Goal: Task Accomplishment & Management: Manage account settings

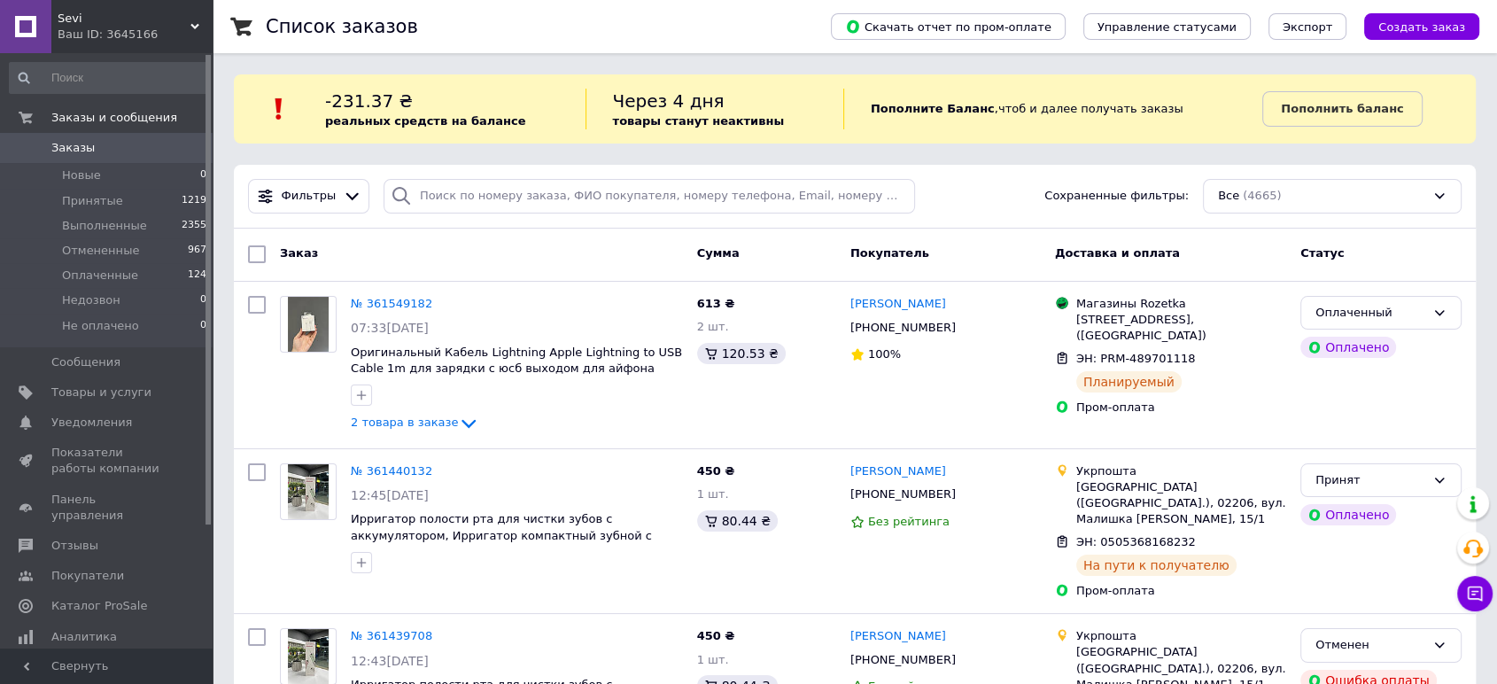
click at [475, 105] on div "-231.37 ₴ реальных средств на балансе" at bounding box center [455, 109] width 260 height 41
click at [458, 182] on input "search" at bounding box center [648, 196] width 531 height 35
paste input "[PERSON_NAME]"
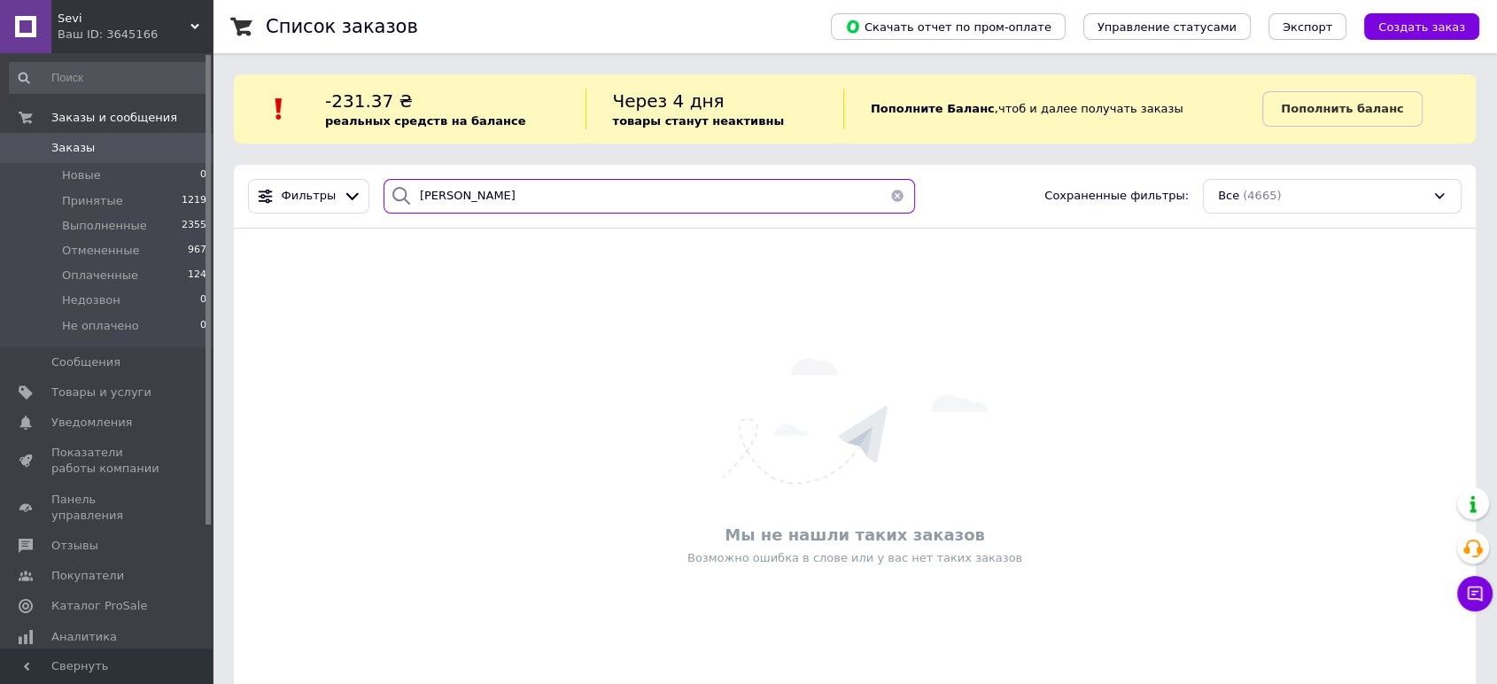
type input "[PERSON_NAME]"
click at [151, 46] on div "Sevi Ваш ID: 3645166" at bounding box center [131, 26] width 161 height 53
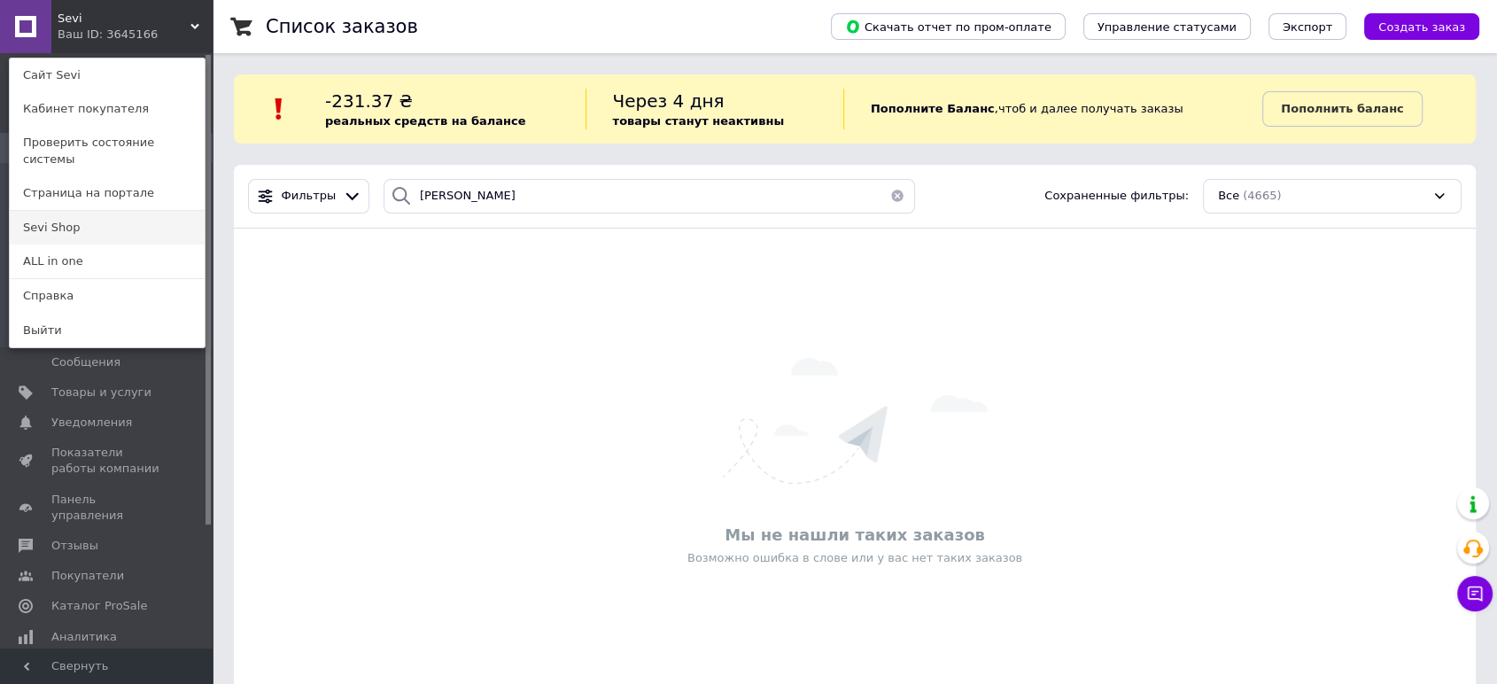
click at [89, 211] on link "Sevi Shop" at bounding box center [107, 228] width 195 height 34
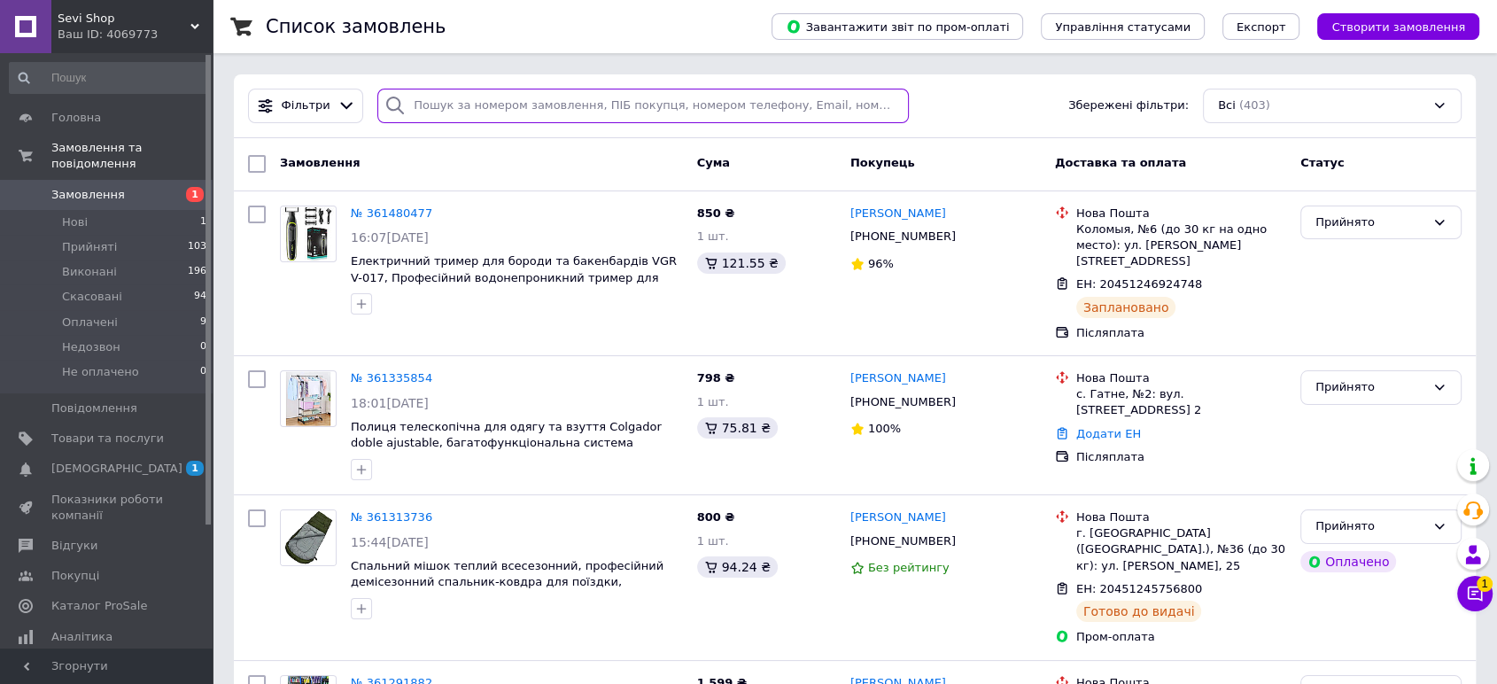
click at [476, 98] on input "search" at bounding box center [642, 106] width 531 height 35
paste input "[PERSON_NAME]"
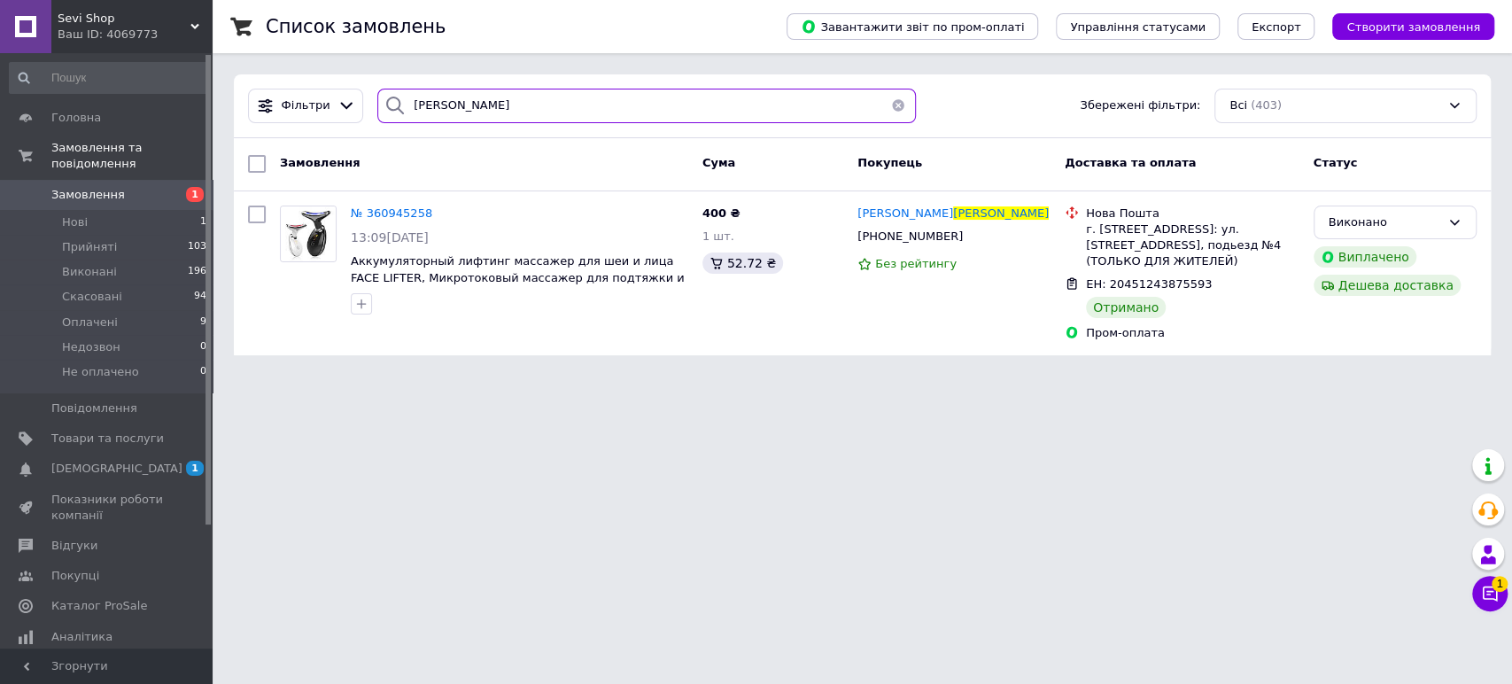
type input "[PERSON_NAME]"
